Goal: Transaction & Acquisition: Purchase product/service

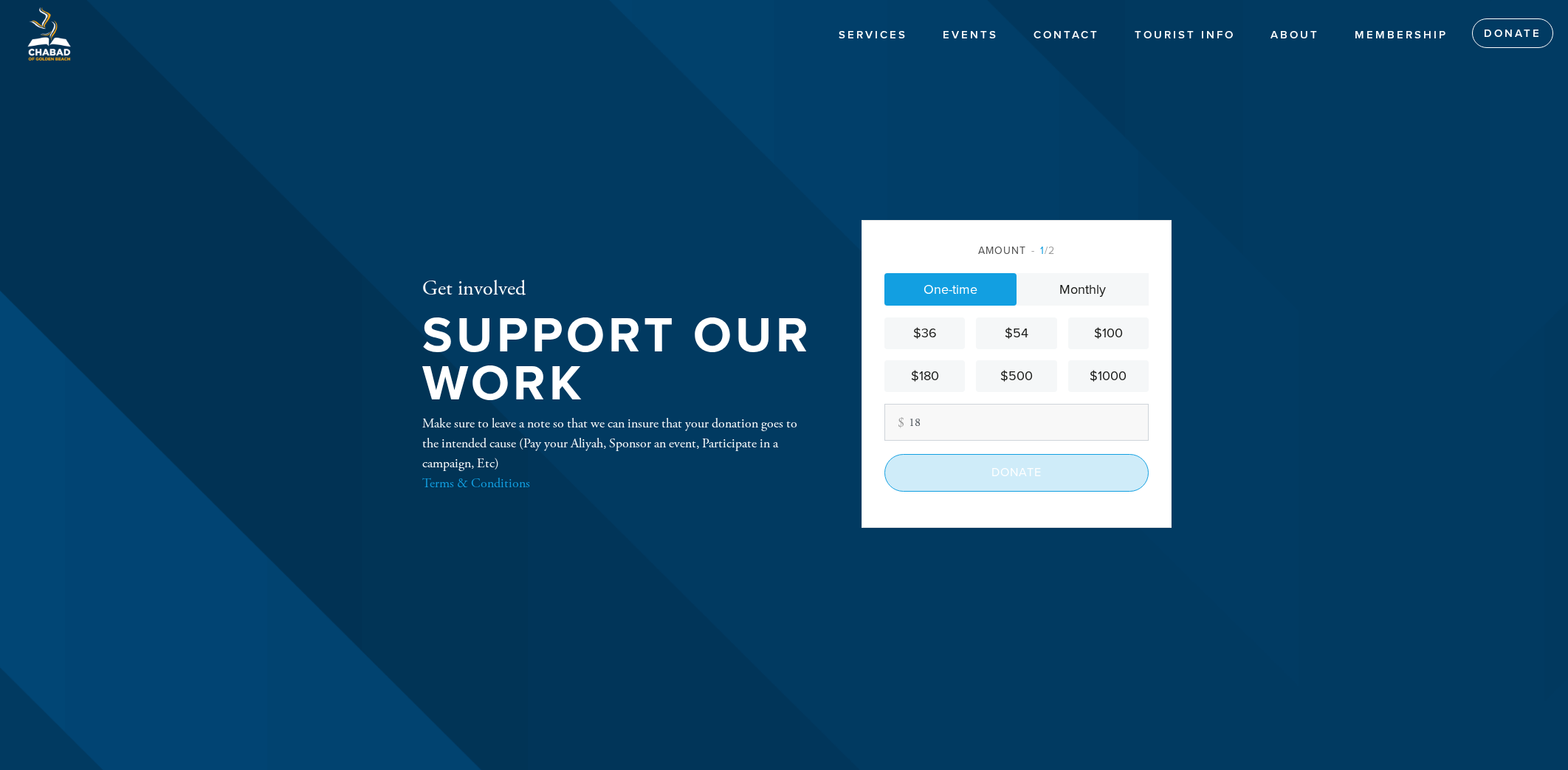
type input "18"
click at [970, 460] on input "Donate" at bounding box center [1016, 472] width 264 height 37
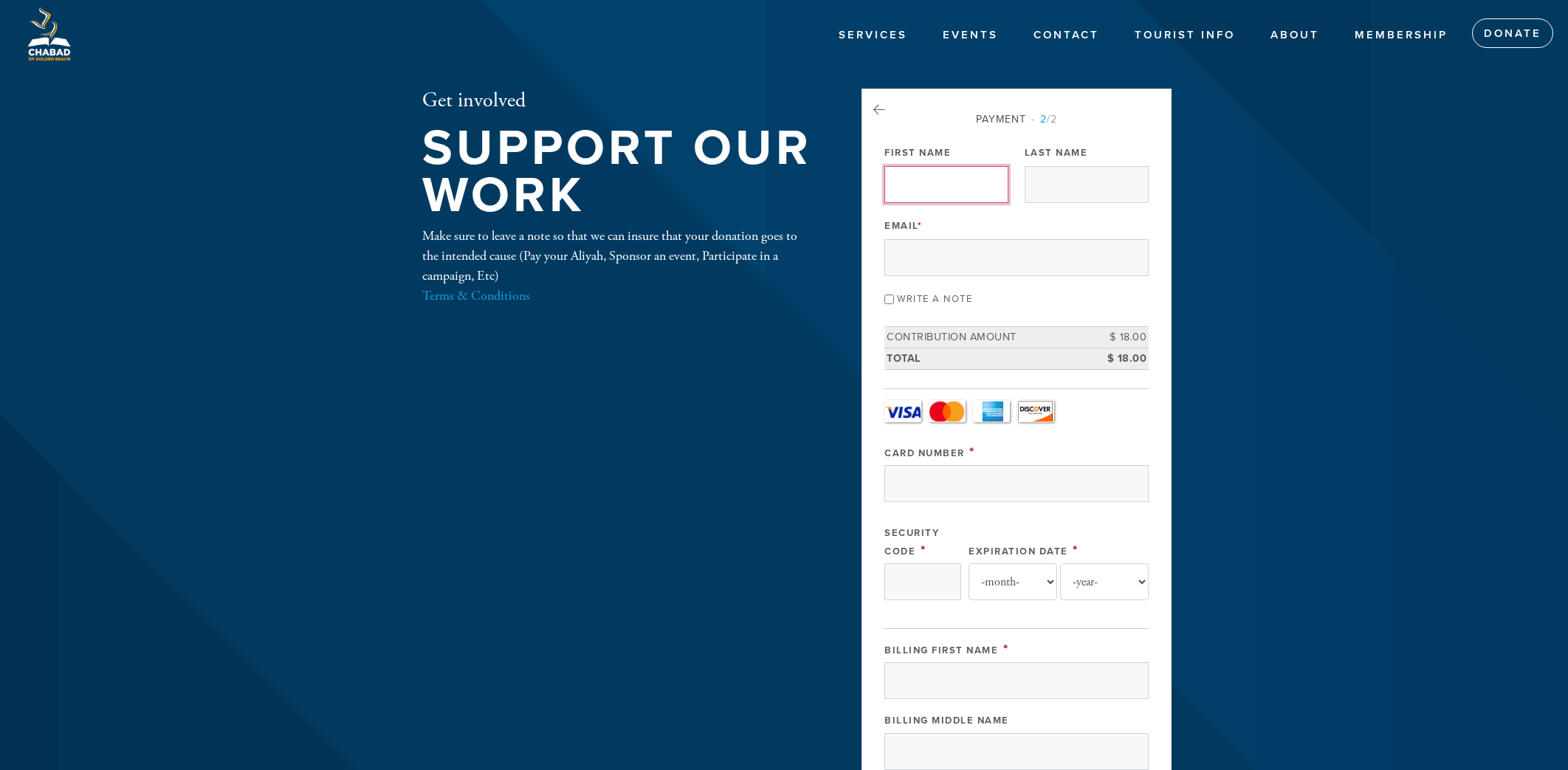
click at [937, 189] on input "First Name" at bounding box center [946, 184] width 124 height 37
type input "Door"
type input "Loop"
type input "[CREDIT_CARD_NUMBER]"
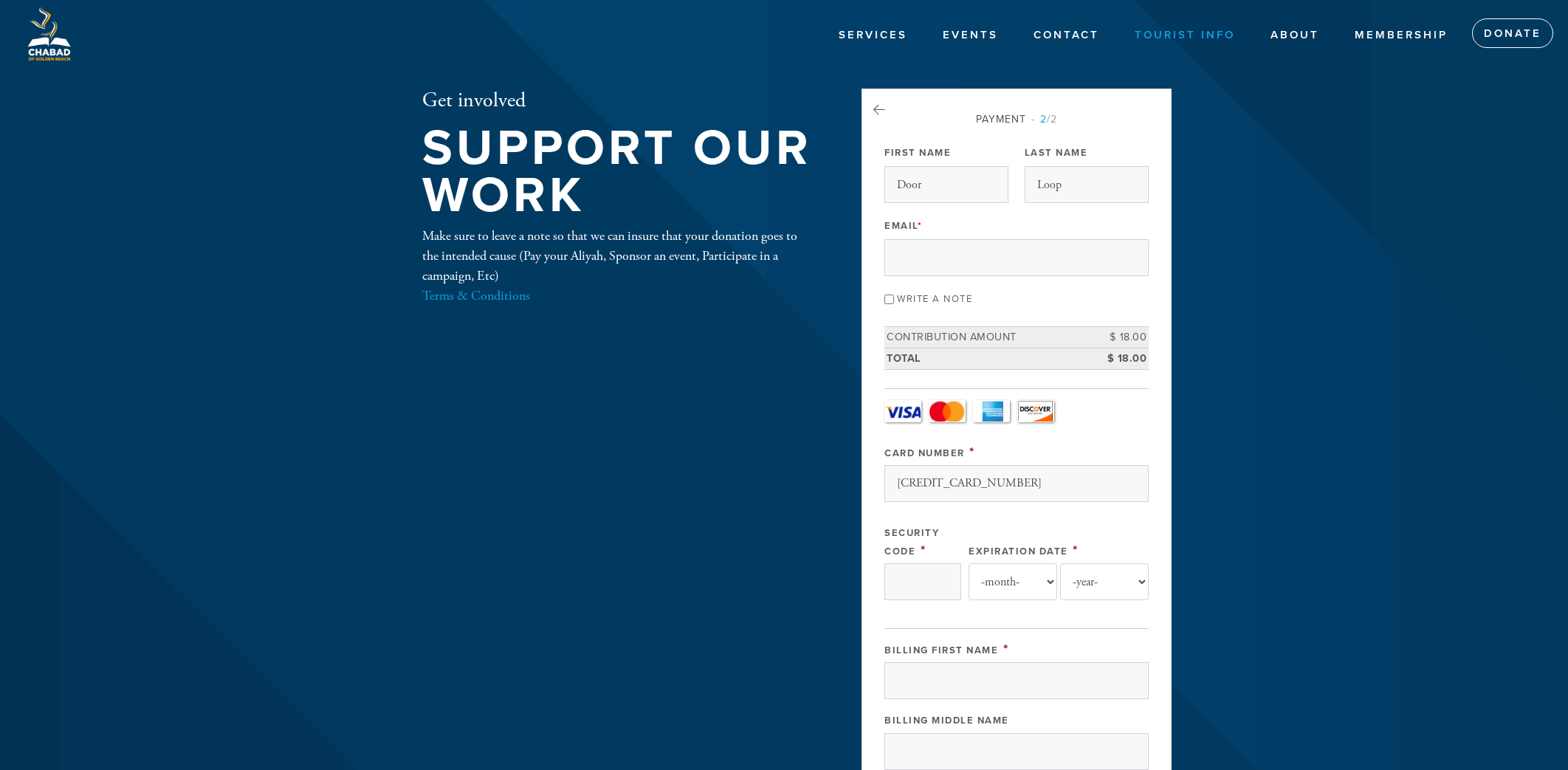
type input "915"
select select "12"
select select "2027"
click at [977, 253] on input "Email *" at bounding box center [1016, 258] width 264 height 37
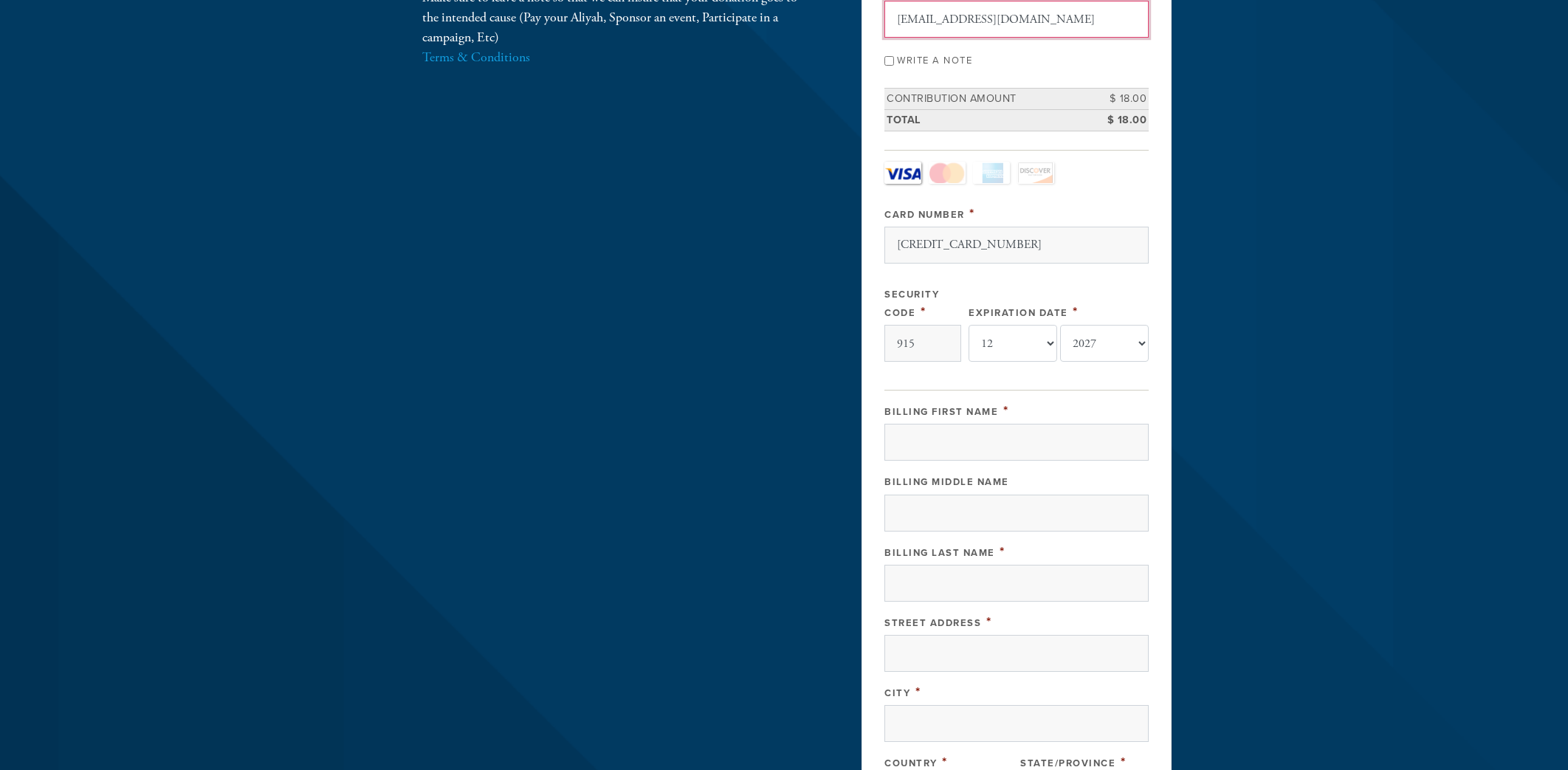
scroll to position [302, 0]
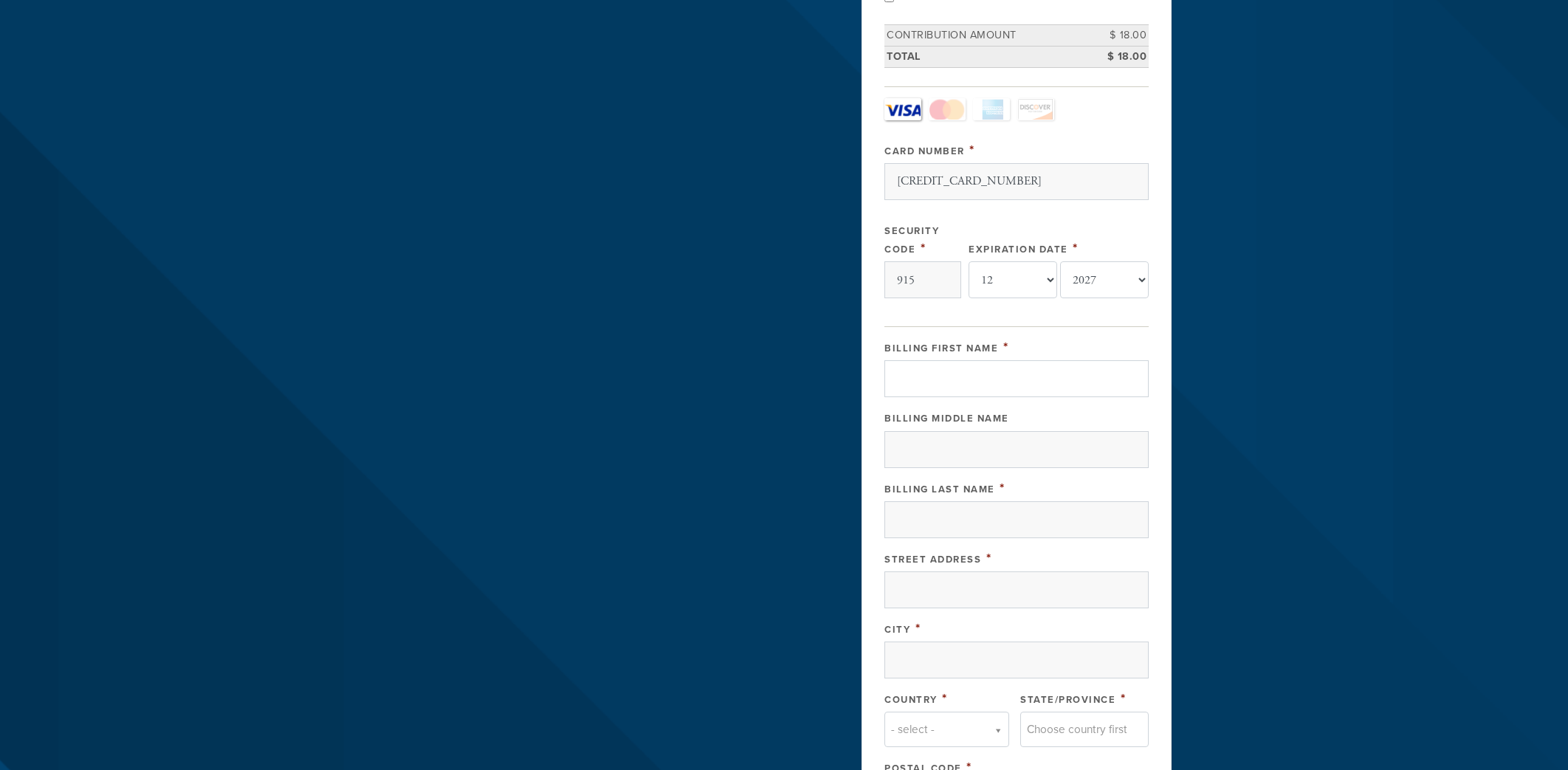
type input "[EMAIL_ADDRESS][DOMAIN_NAME]"
click at [979, 385] on input "Billing First Name" at bounding box center [1016, 378] width 264 height 37
type input "Door"
click at [965, 510] on input "Billing Last Name" at bounding box center [1016, 519] width 264 height 37
type input "Loop"
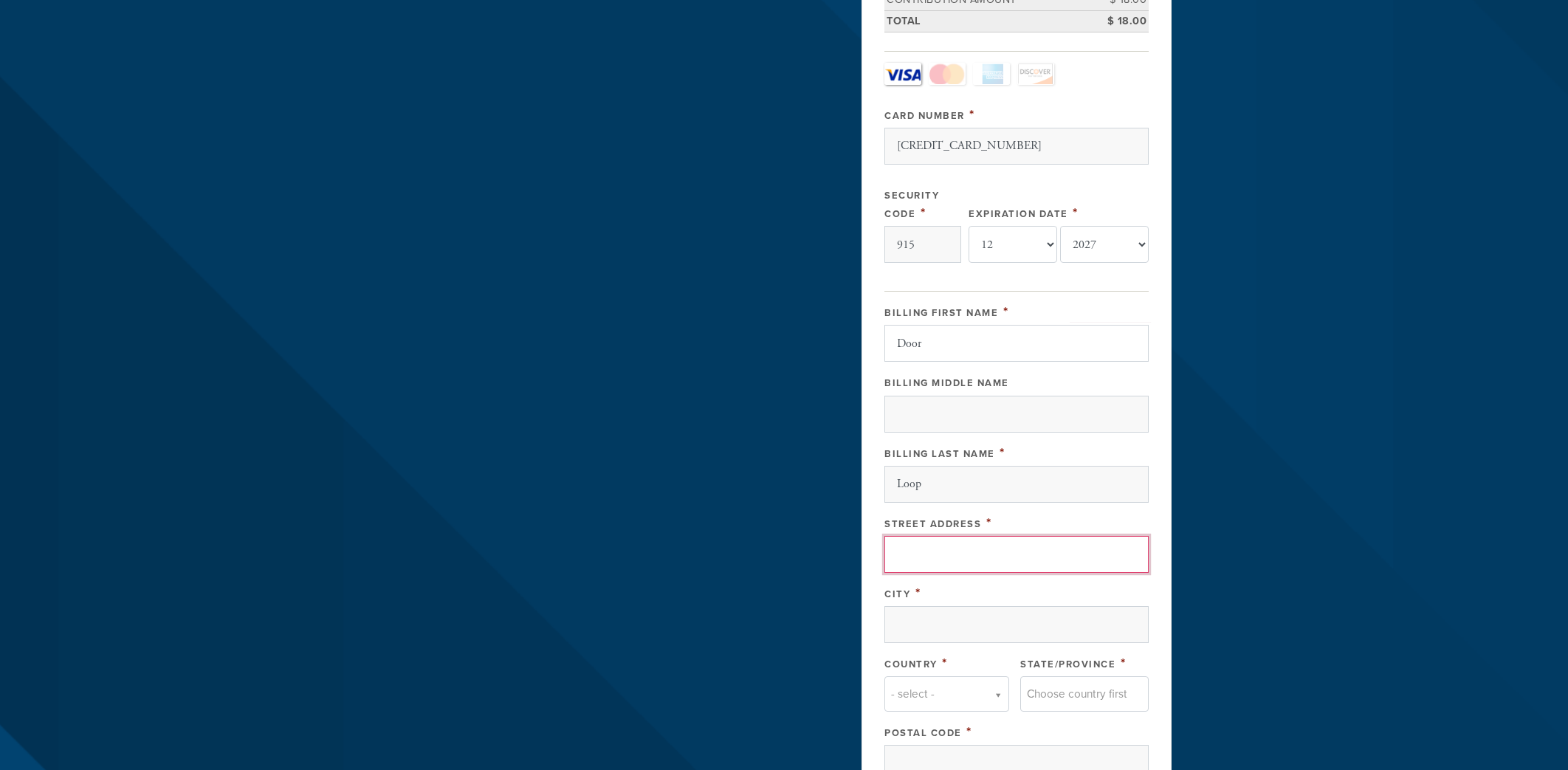
scroll to position [388, 0]
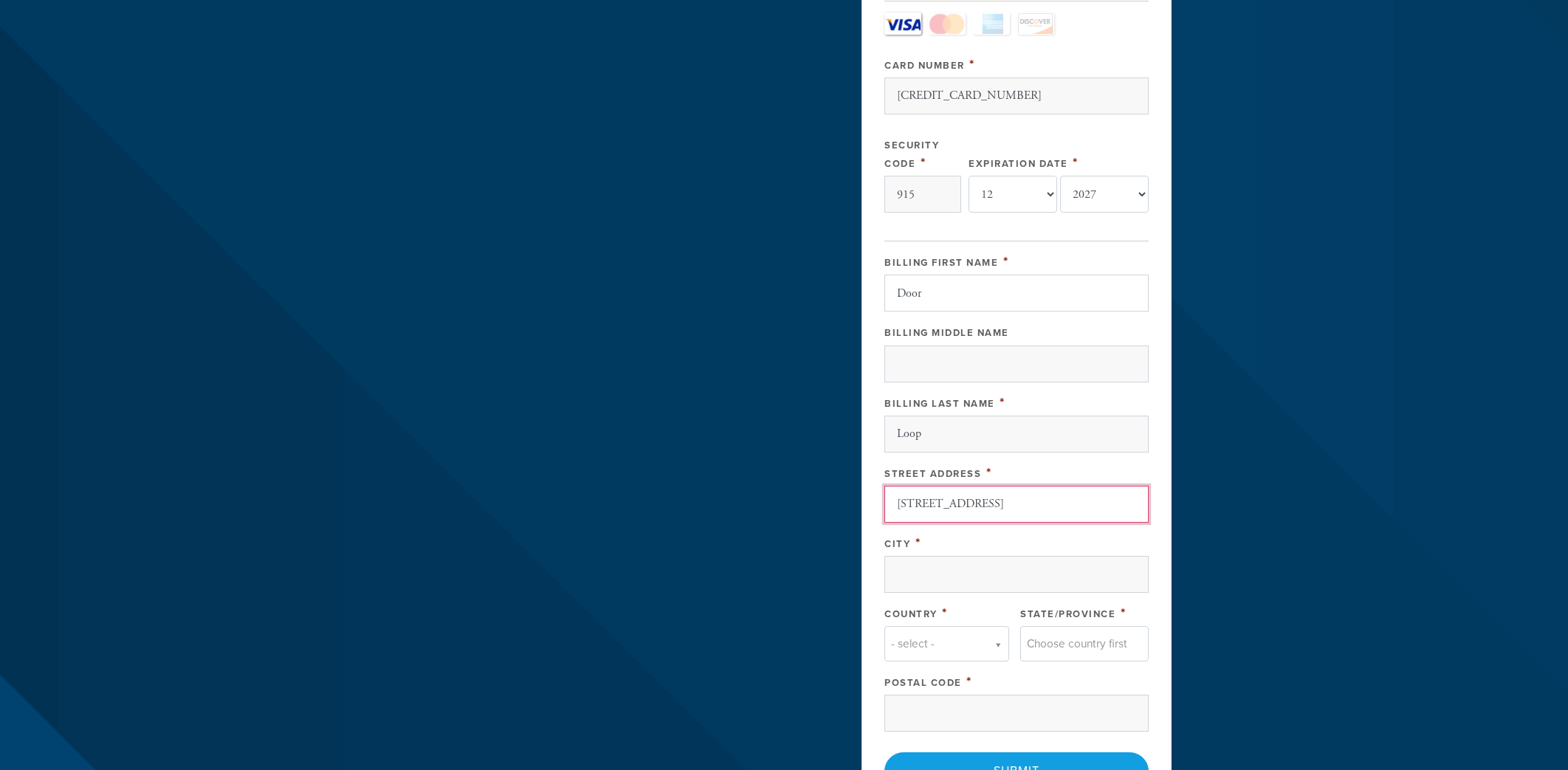
type input "[STREET_ADDRESS]"
type input "[GEOGRAPHIC_DATA]"
type input "f"
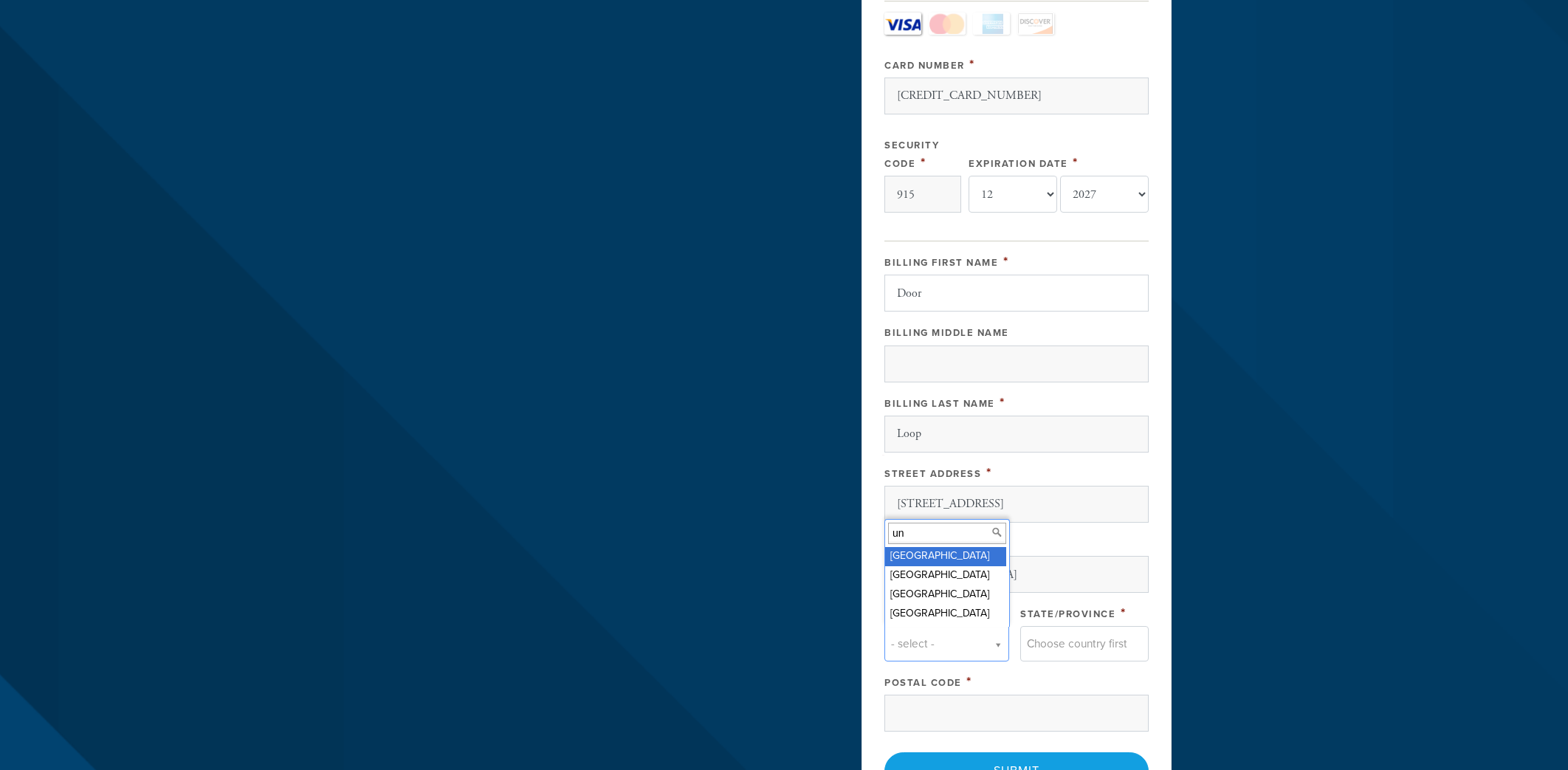
type input "uni"
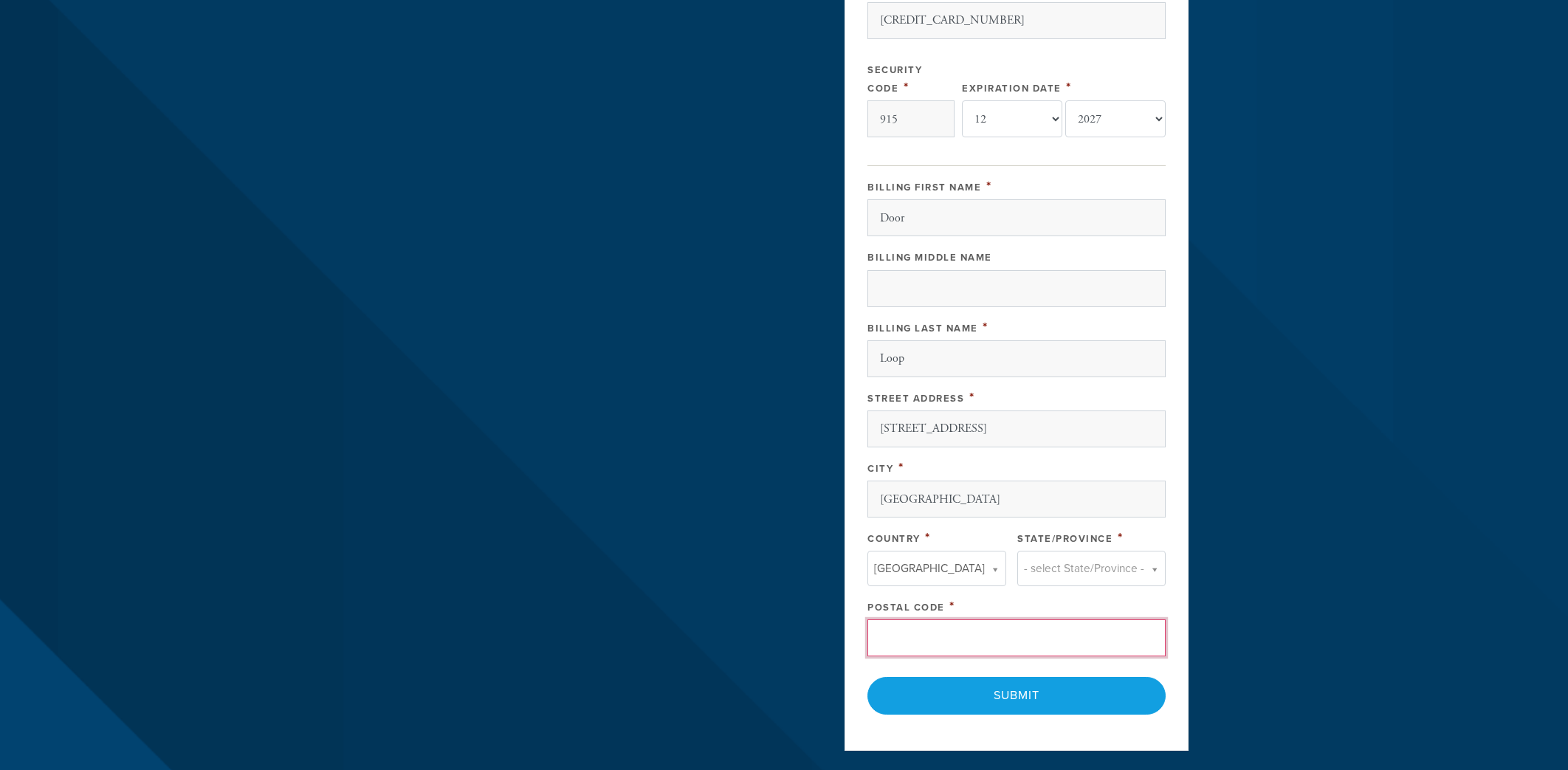
scroll to position [576, 0]
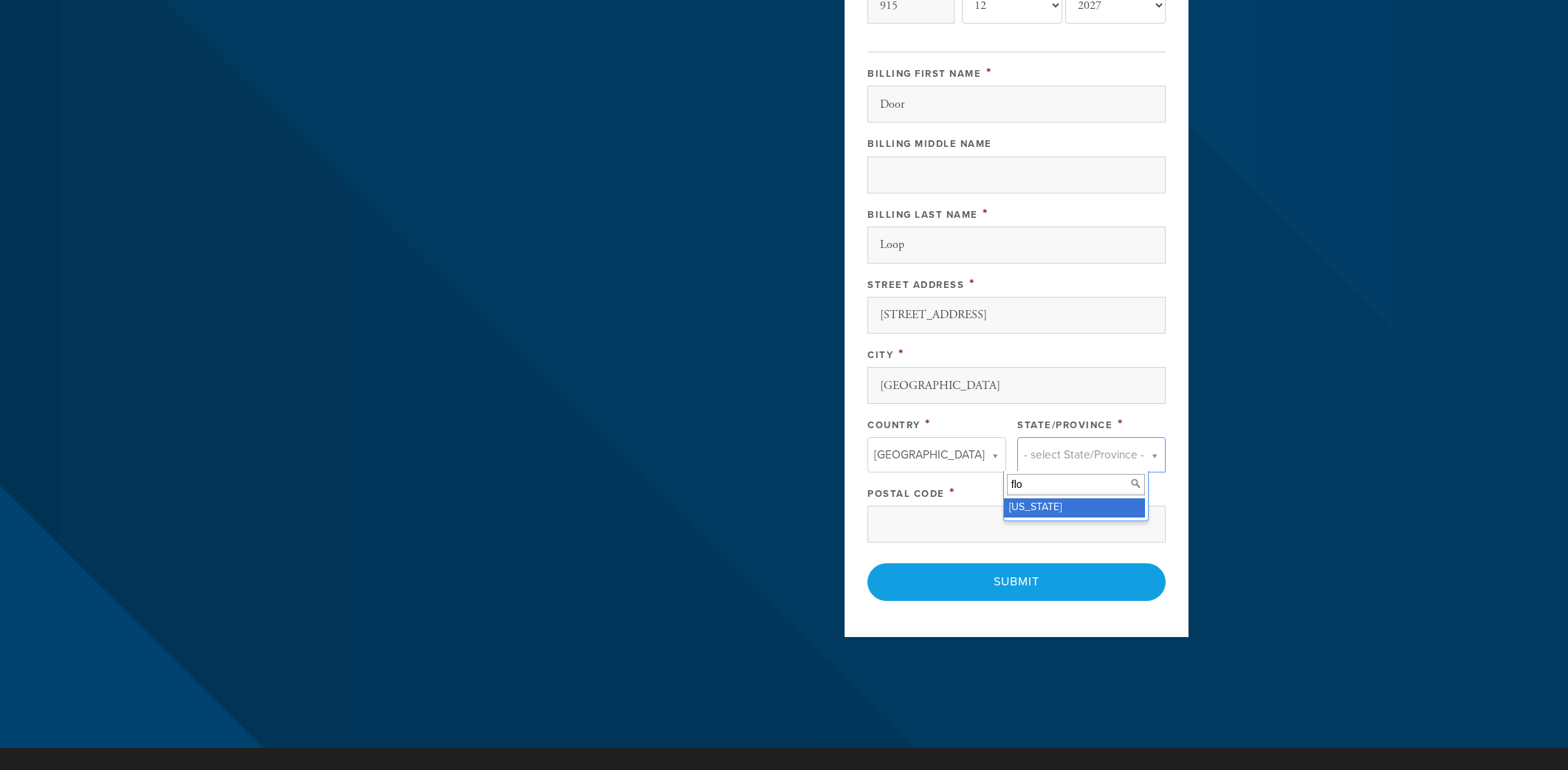
click at [1013, 494] on input "flo" at bounding box center [1075, 484] width 138 height 21
type input "flo"
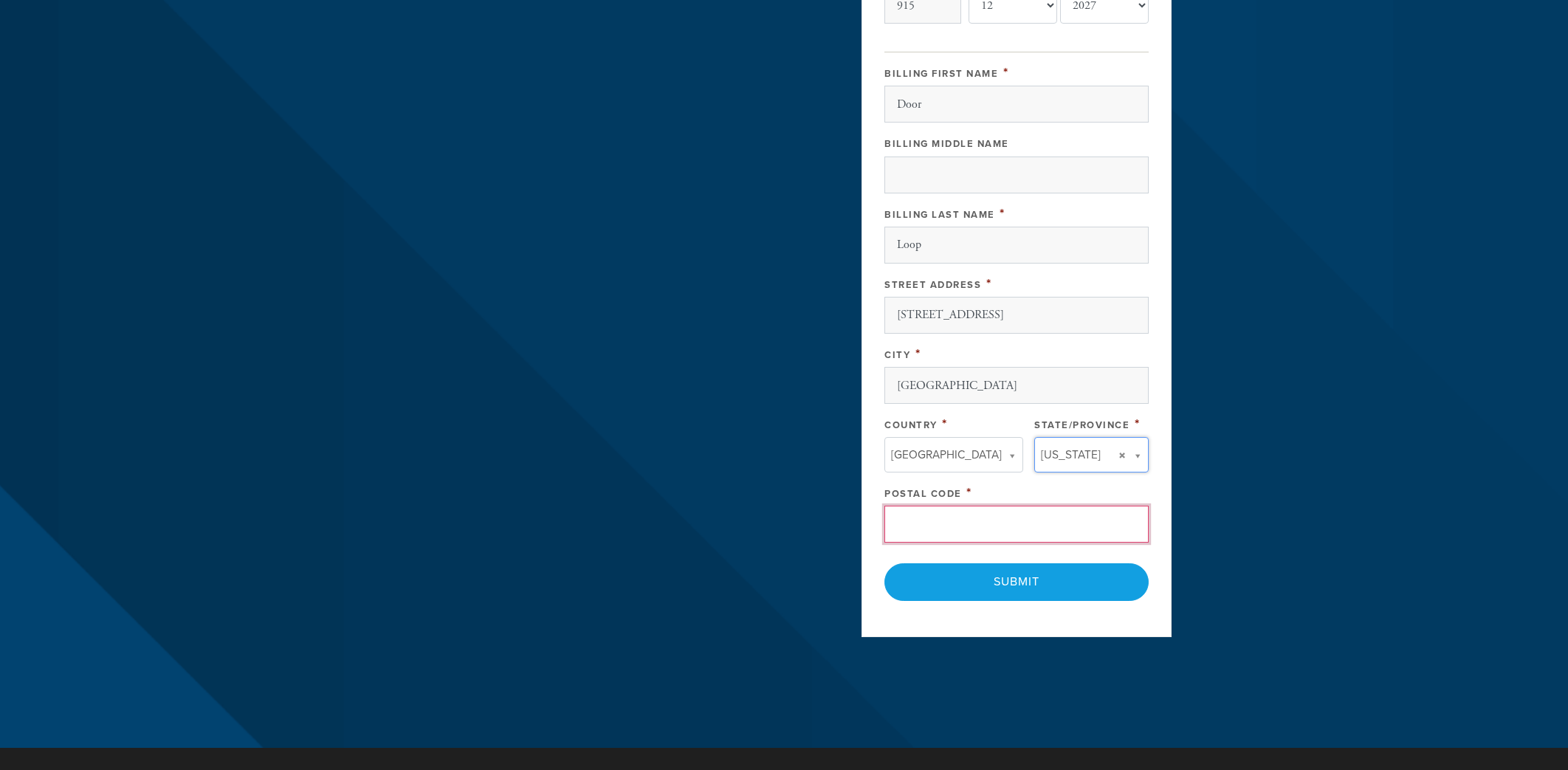
click at [1006, 518] on input "Postal Code" at bounding box center [1016, 524] width 264 height 37
type input "33160"
click at [1228, 378] on header "Services Events Contact Tourist Info About Membership Donate Get involved Suppo…" at bounding box center [784, 86] width 1568 height 1324
click at [1010, 573] on input "Submit" at bounding box center [1016, 582] width 264 height 37
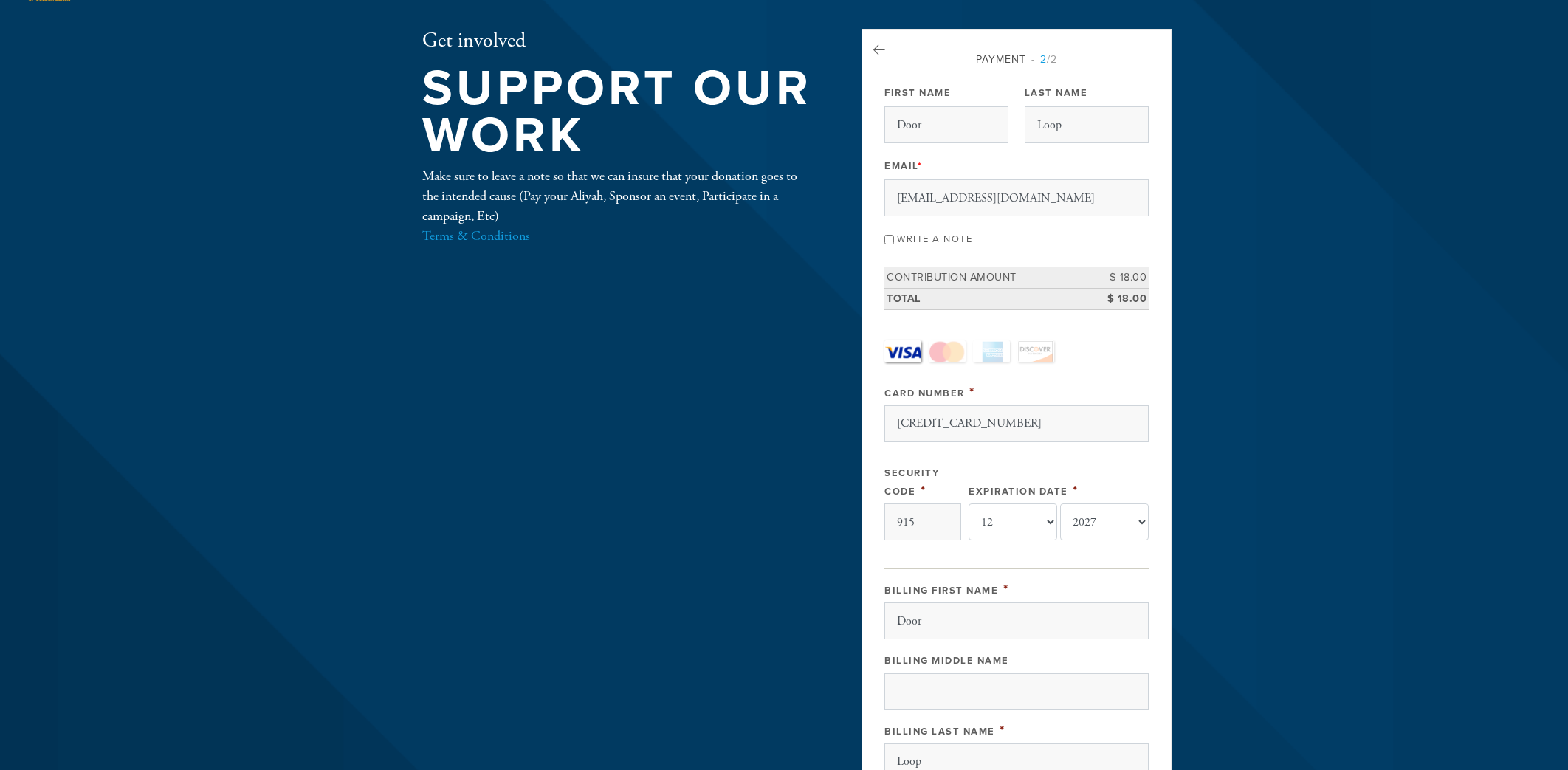
scroll to position [0, 0]
